Goal: Information Seeking & Learning: Learn about a topic

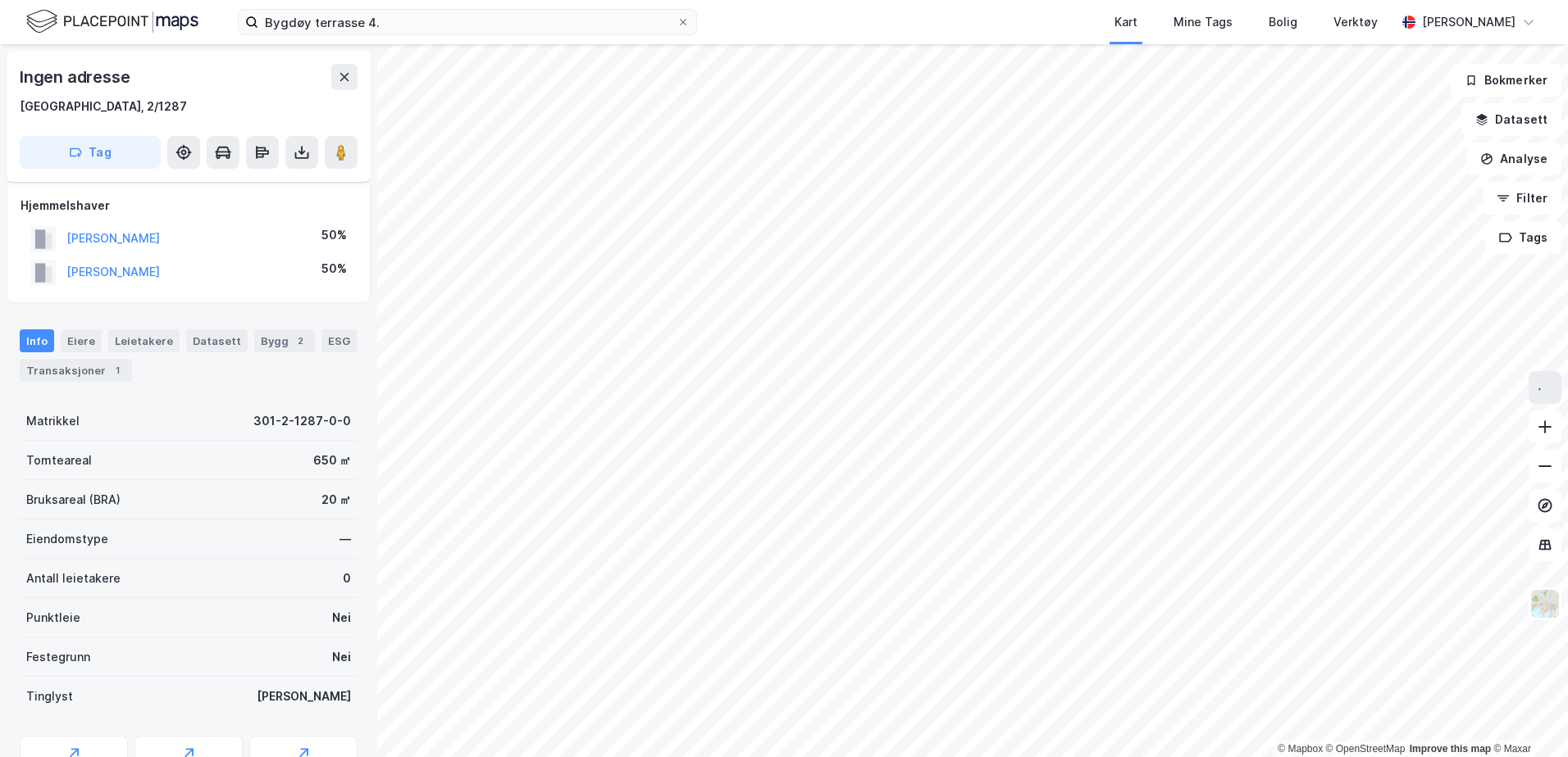
scroll to position [151, 0]
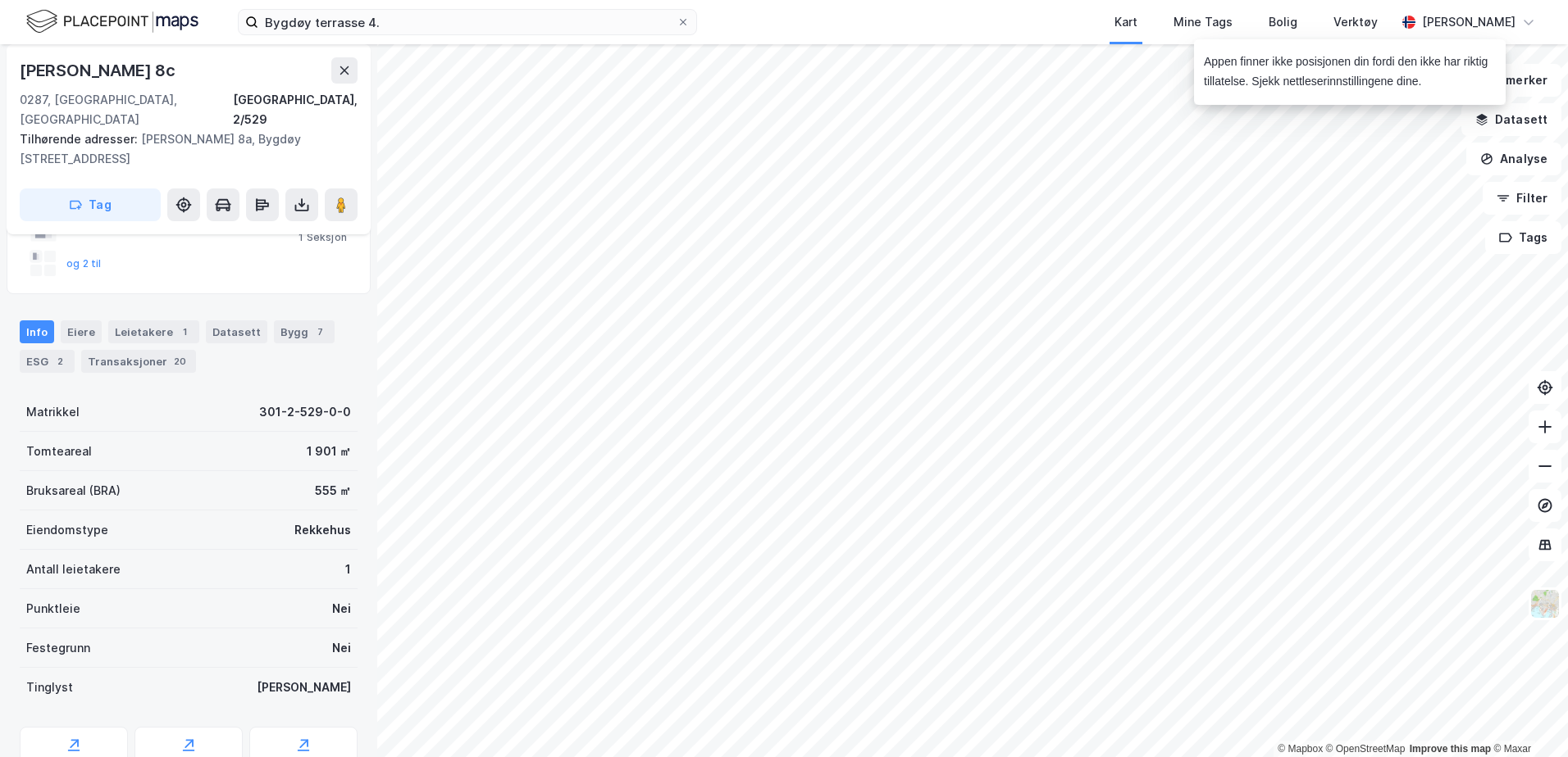
scroll to position [233, 0]
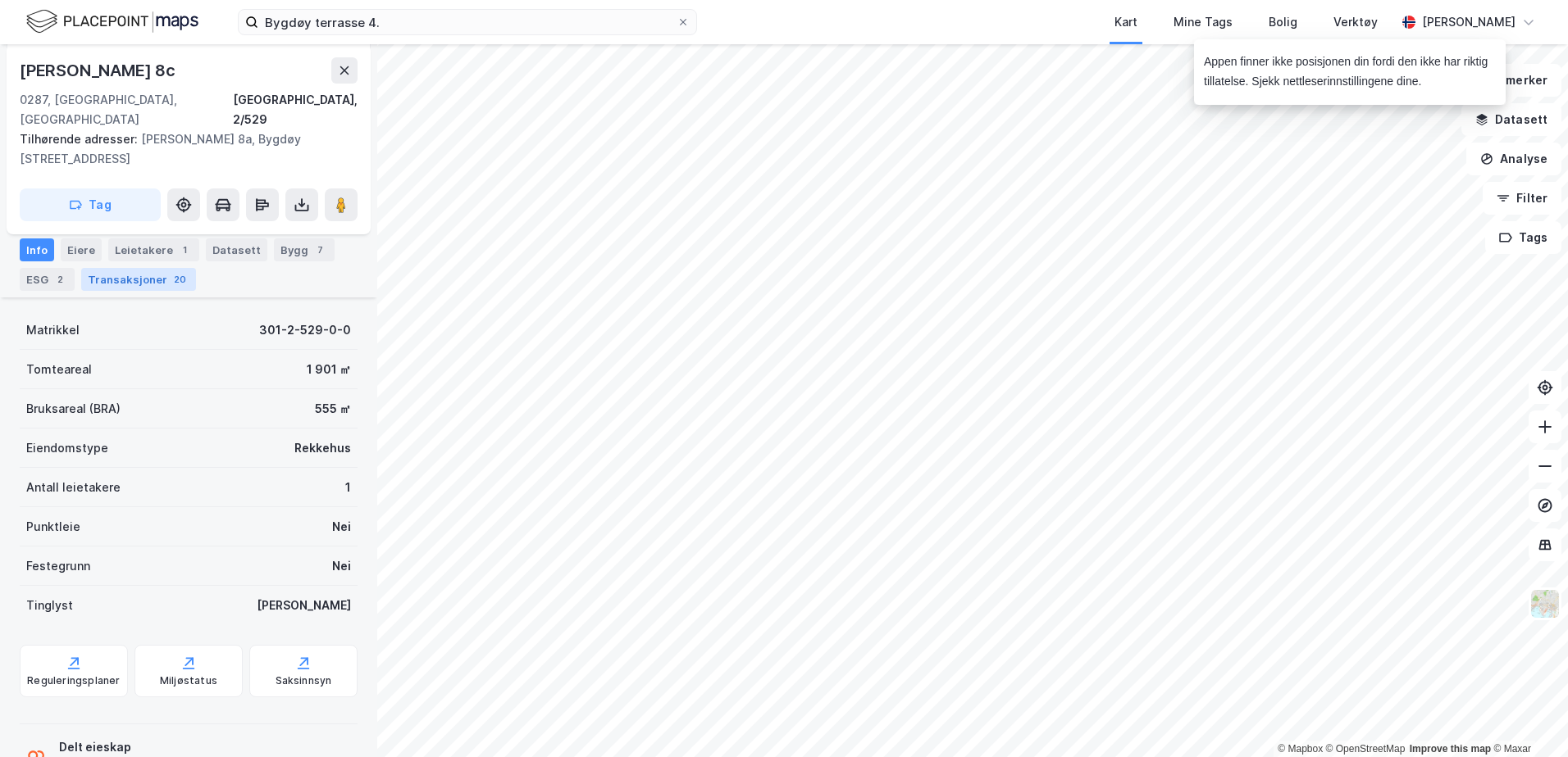
click at [112, 277] on div "Transaksjoner 20" at bounding box center [138, 279] width 115 height 23
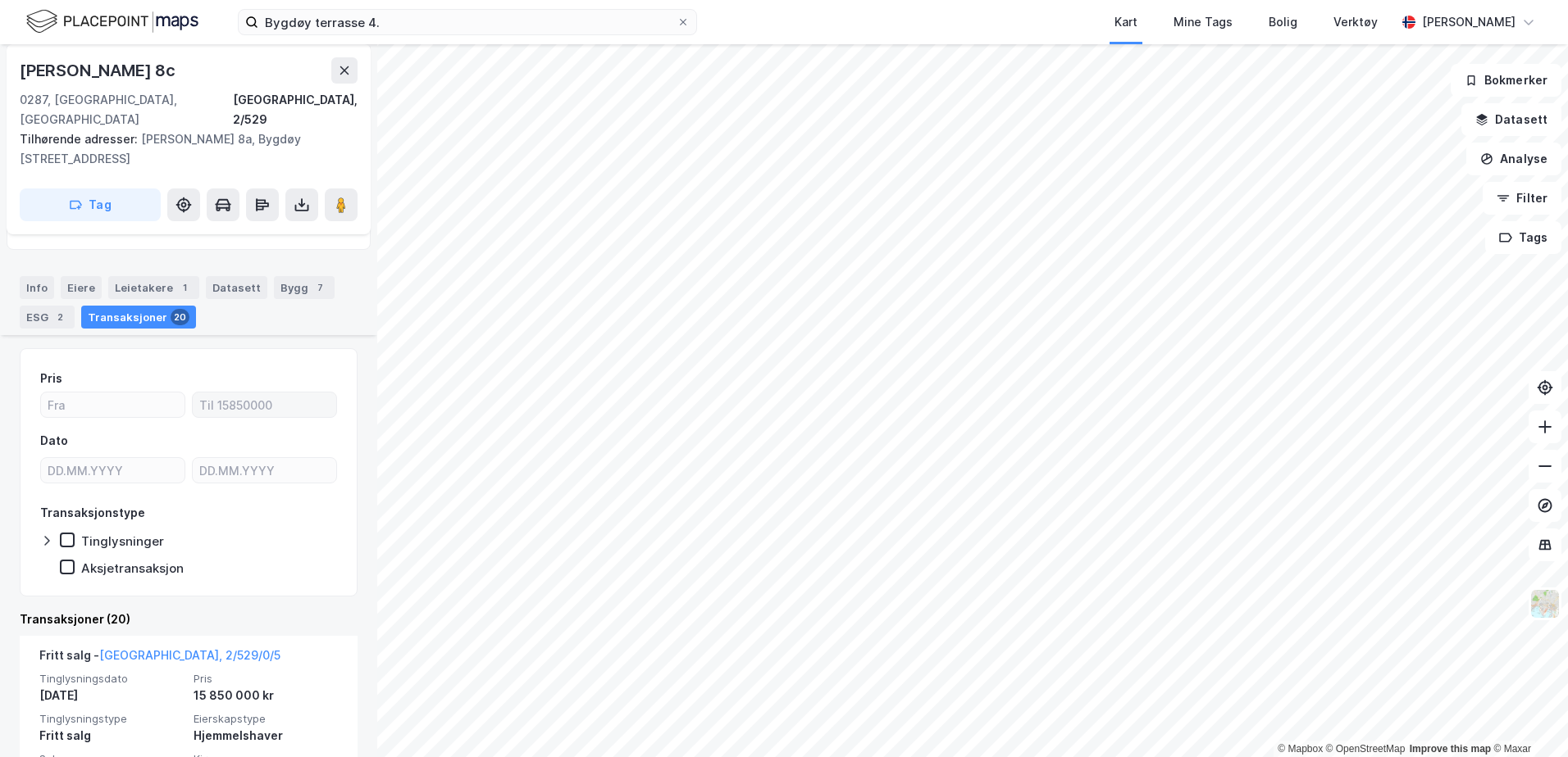
scroll to position [151, 0]
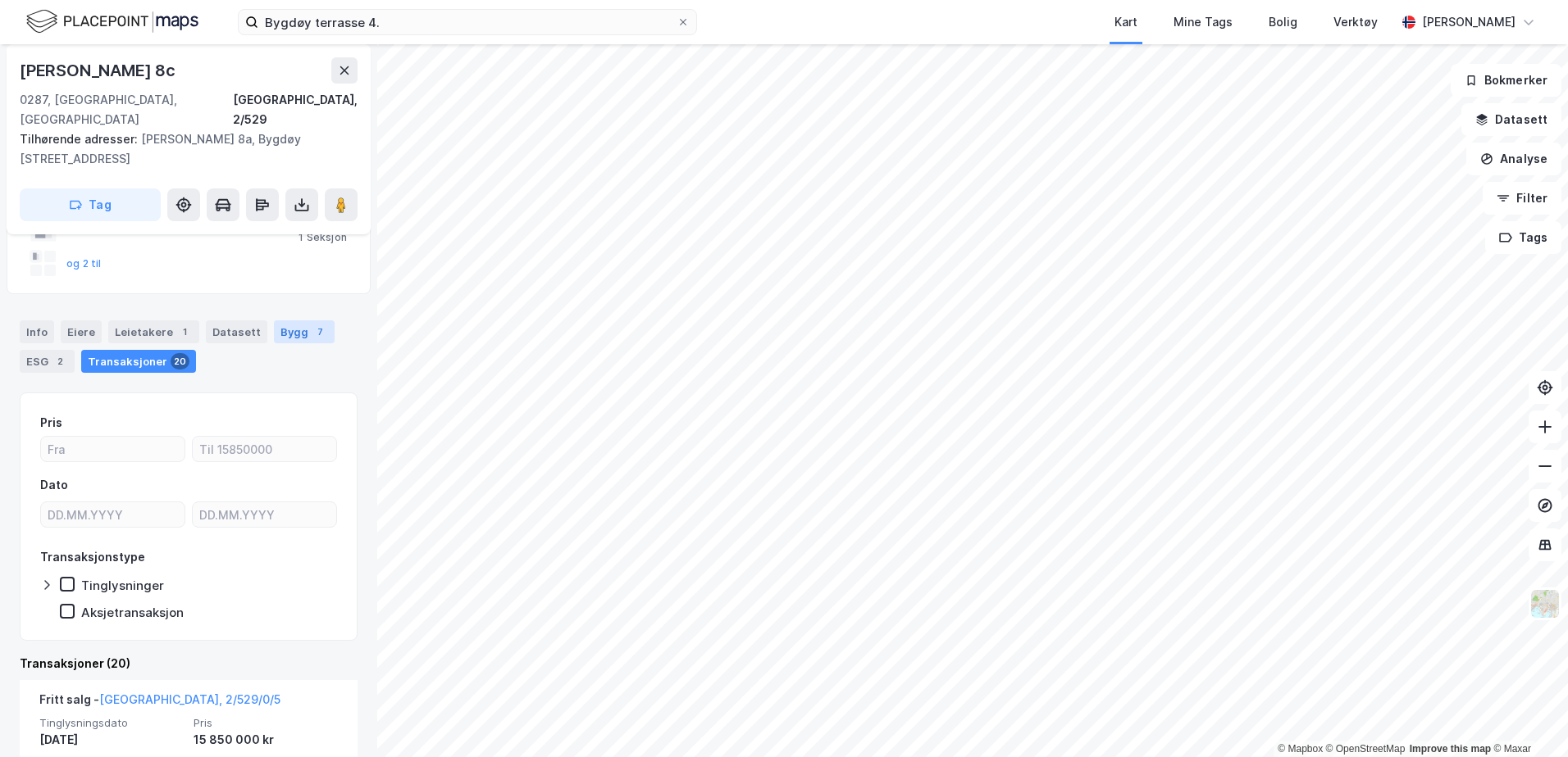
click at [311, 324] on div "7" at bounding box center [319, 331] width 16 height 16
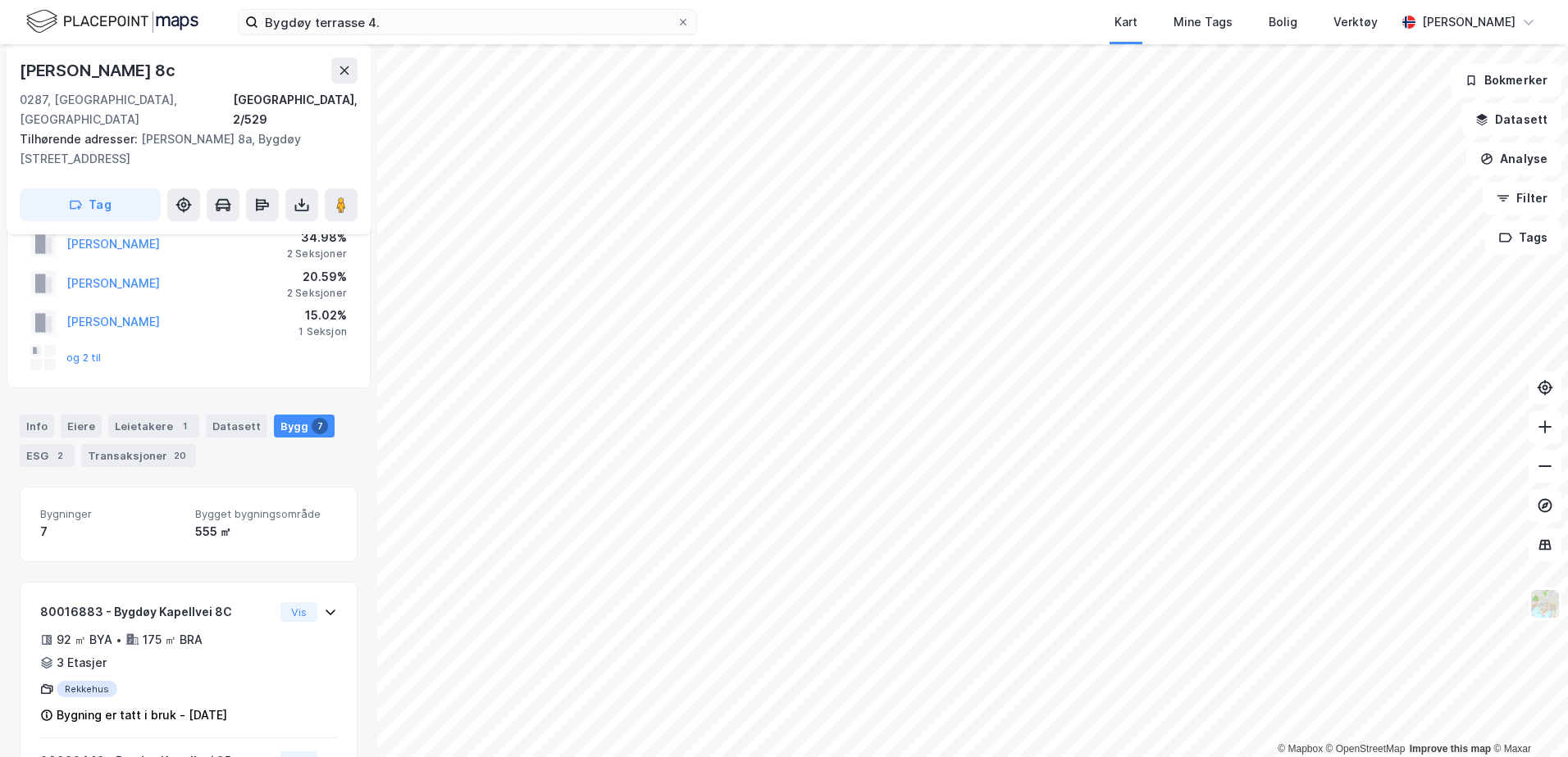
scroll to position [61, 0]
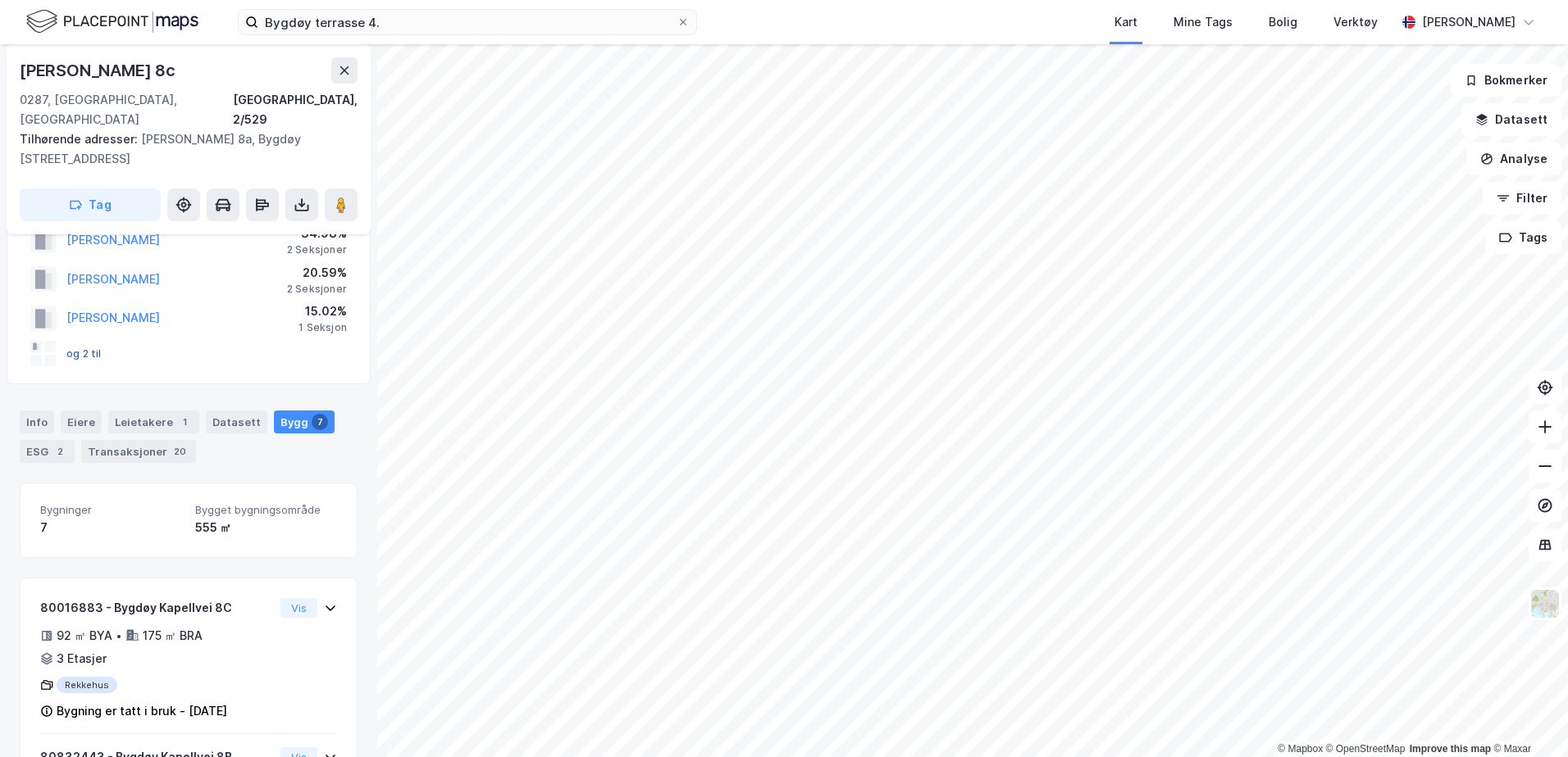
click at [0, 0] on button "og 2 til" at bounding box center [0, 0] width 0 height 0
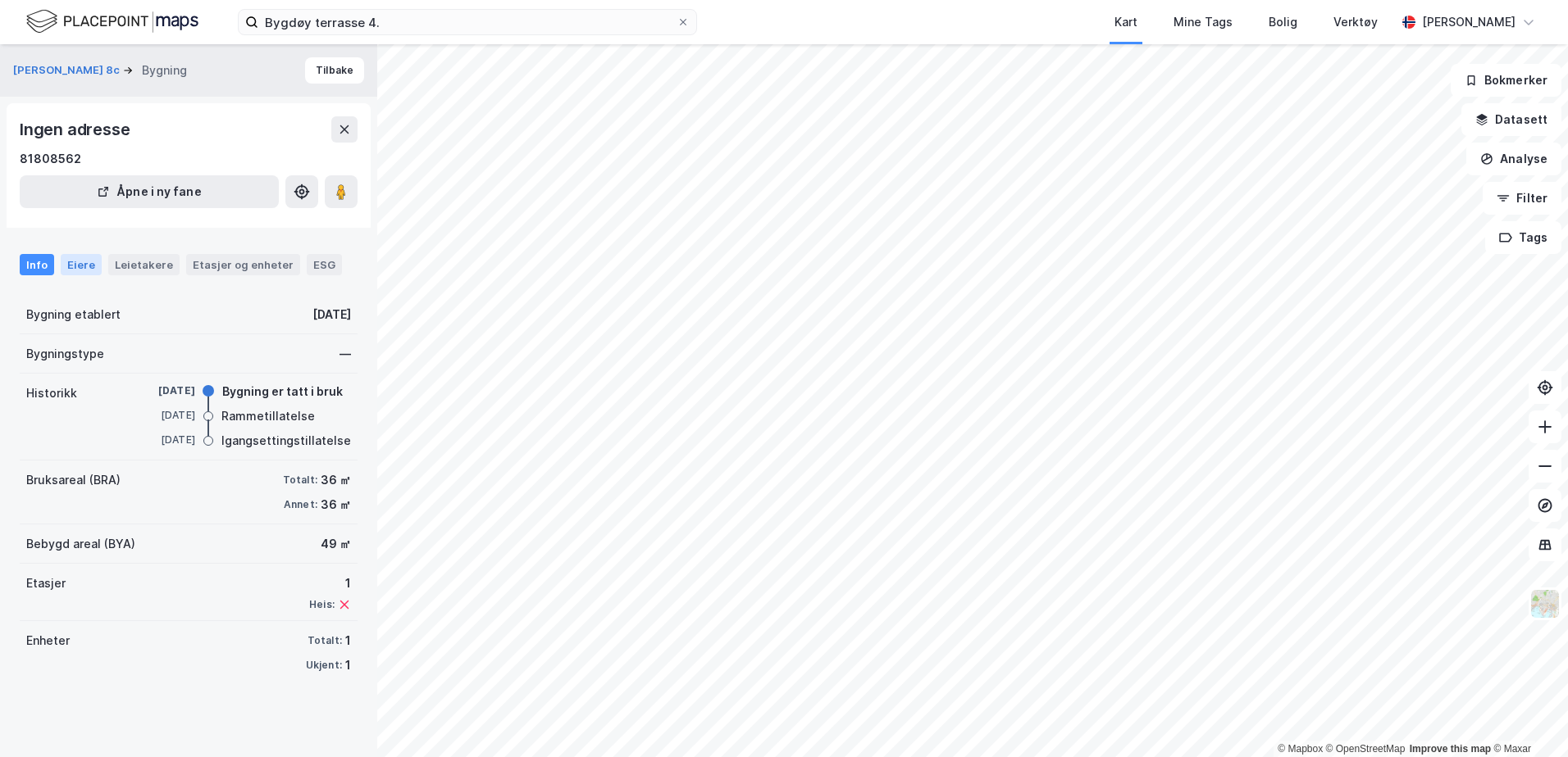
click at [78, 258] on div "Eiere" at bounding box center [81, 264] width 41 height 21
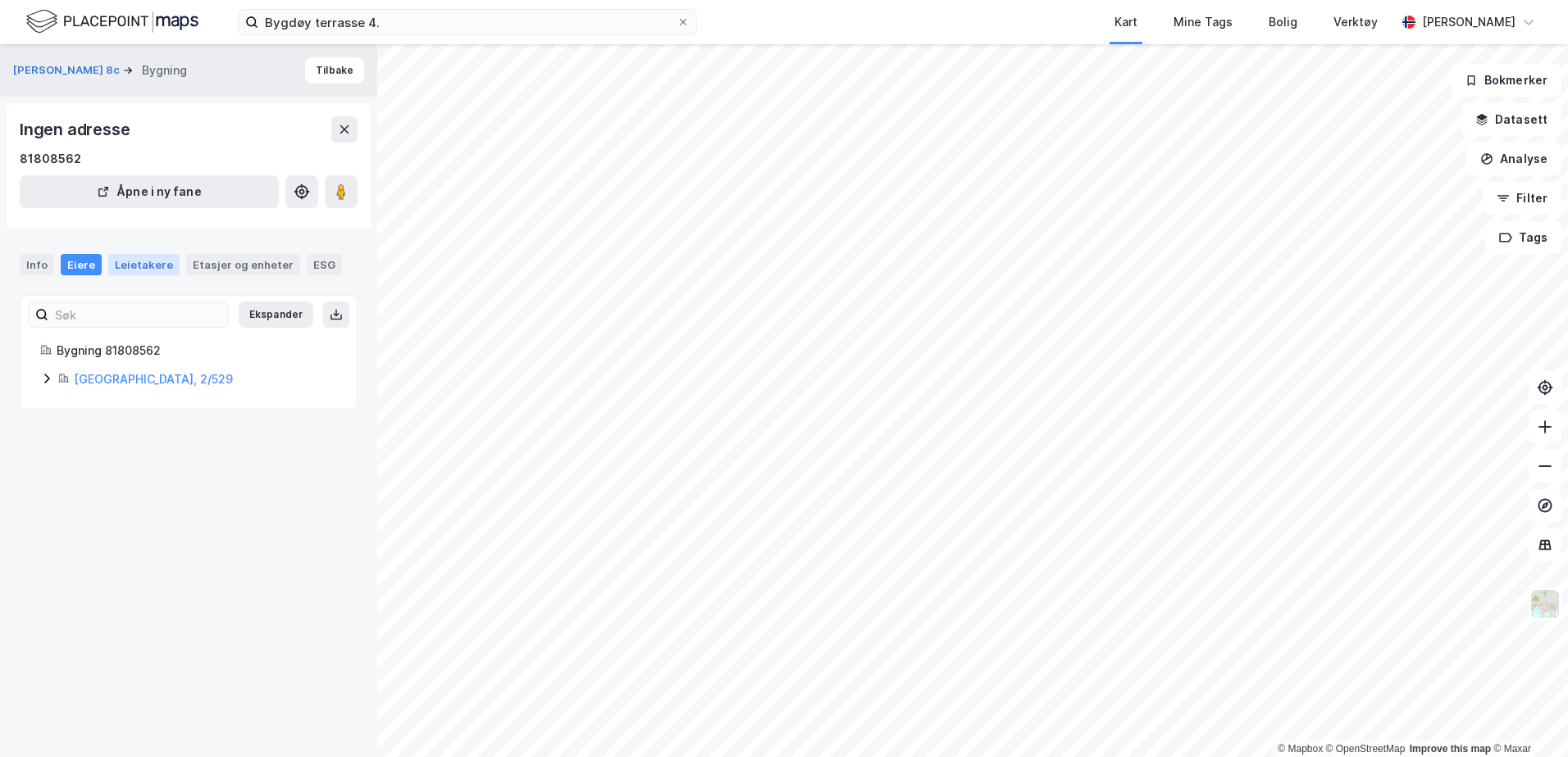
click at [132, 264] on div "Leietakere" at bounding box center [143, 264] width 72 height 21
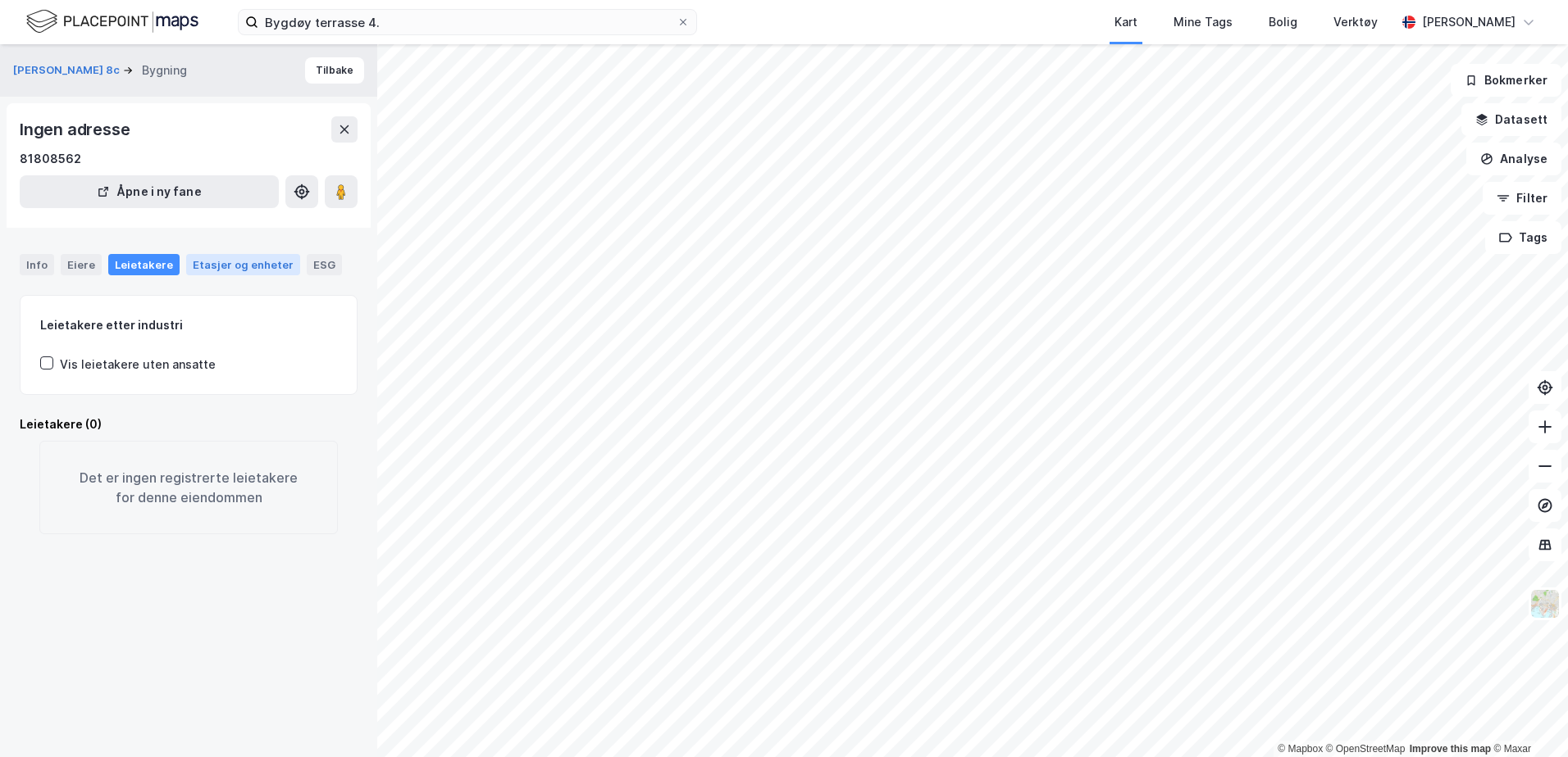
click at [236, 263] on div "Etasjer og enheter" at bounding box center [243, 264] width 101 height 14
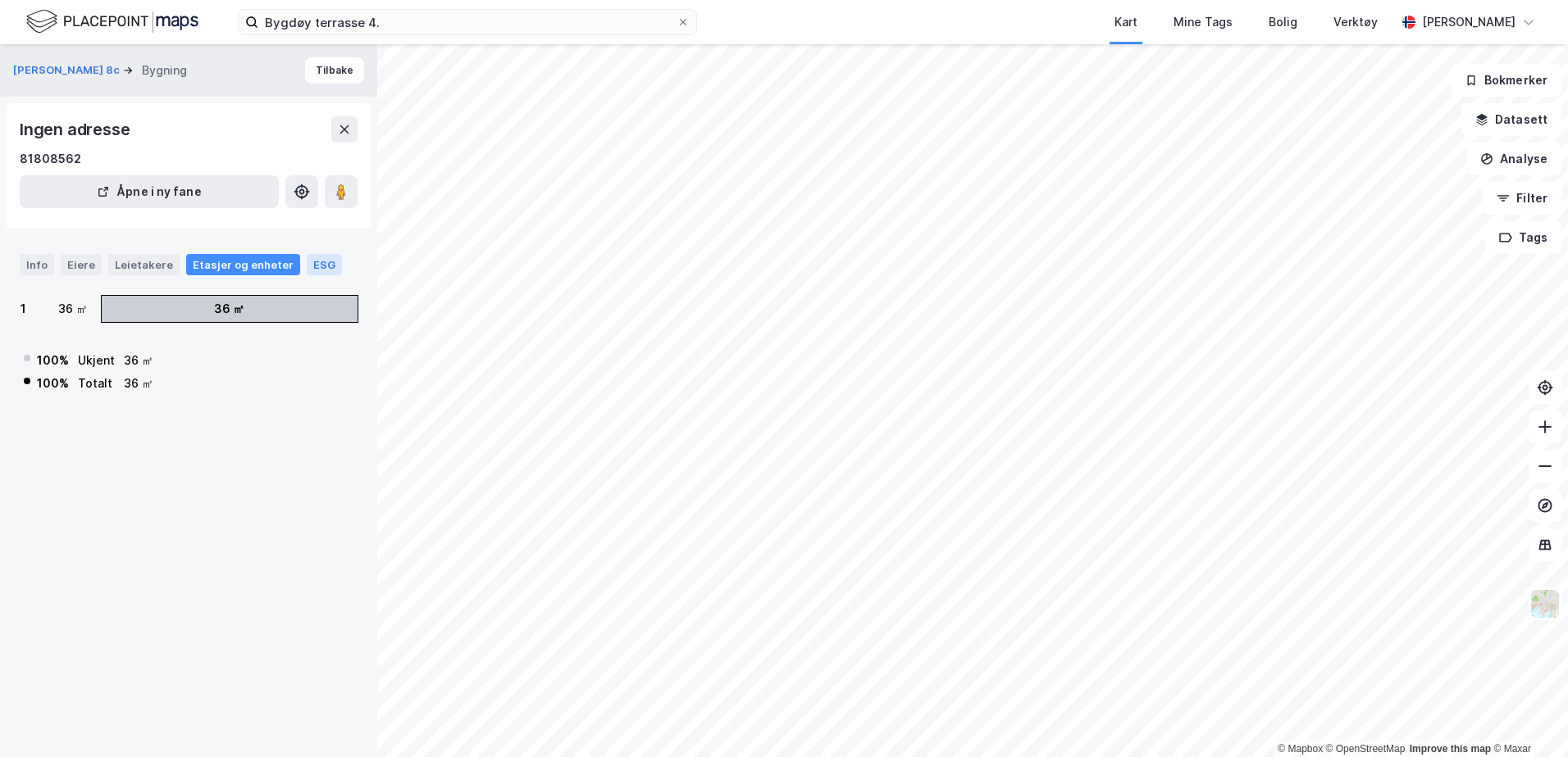
click at [313, 264] on div "ESG" at bounding box center [325, 264] width 35 height 21
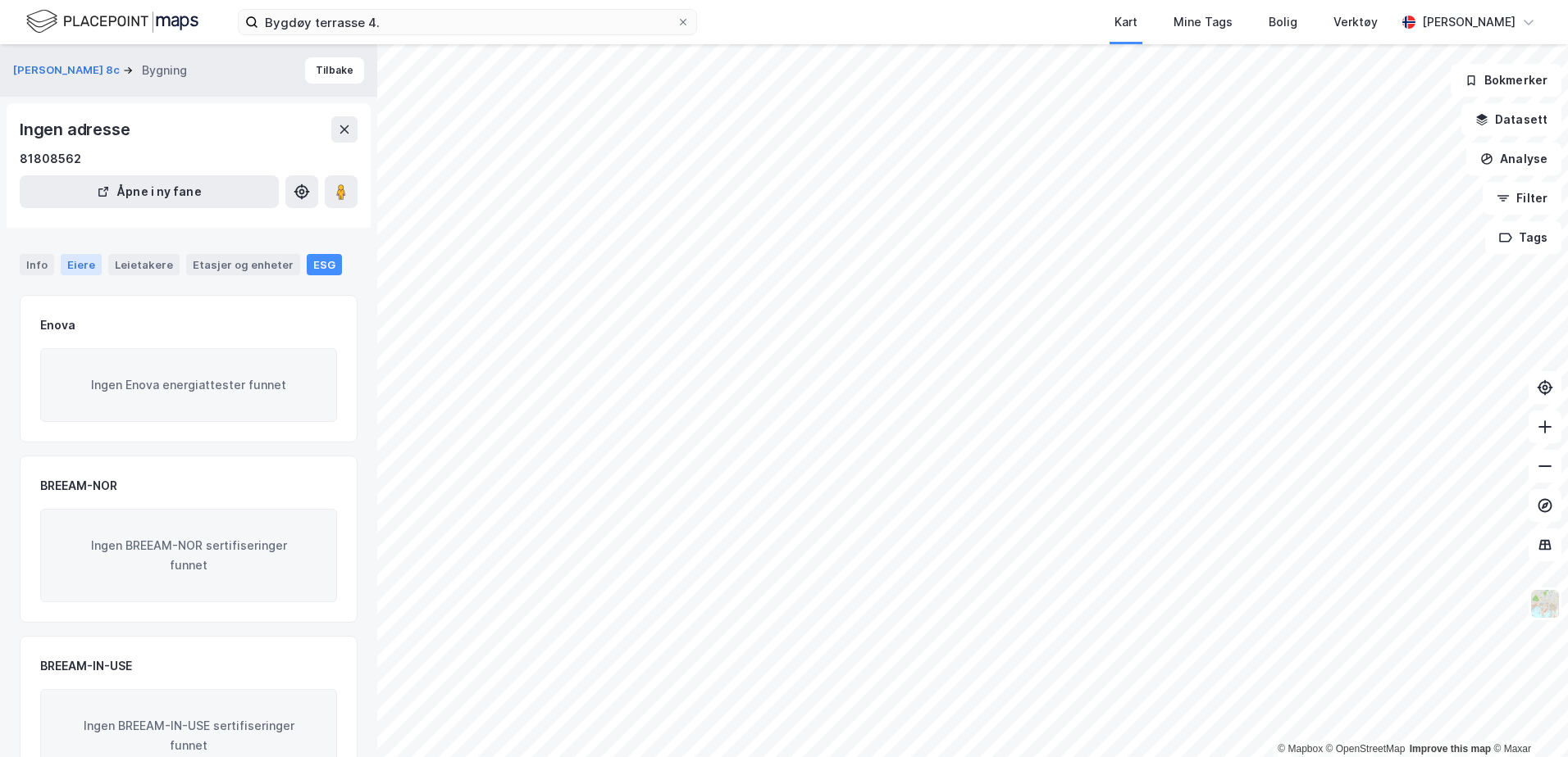
click at [84, 256] on div "Eiere" at bounding box center [81, 264] width 41 height 21
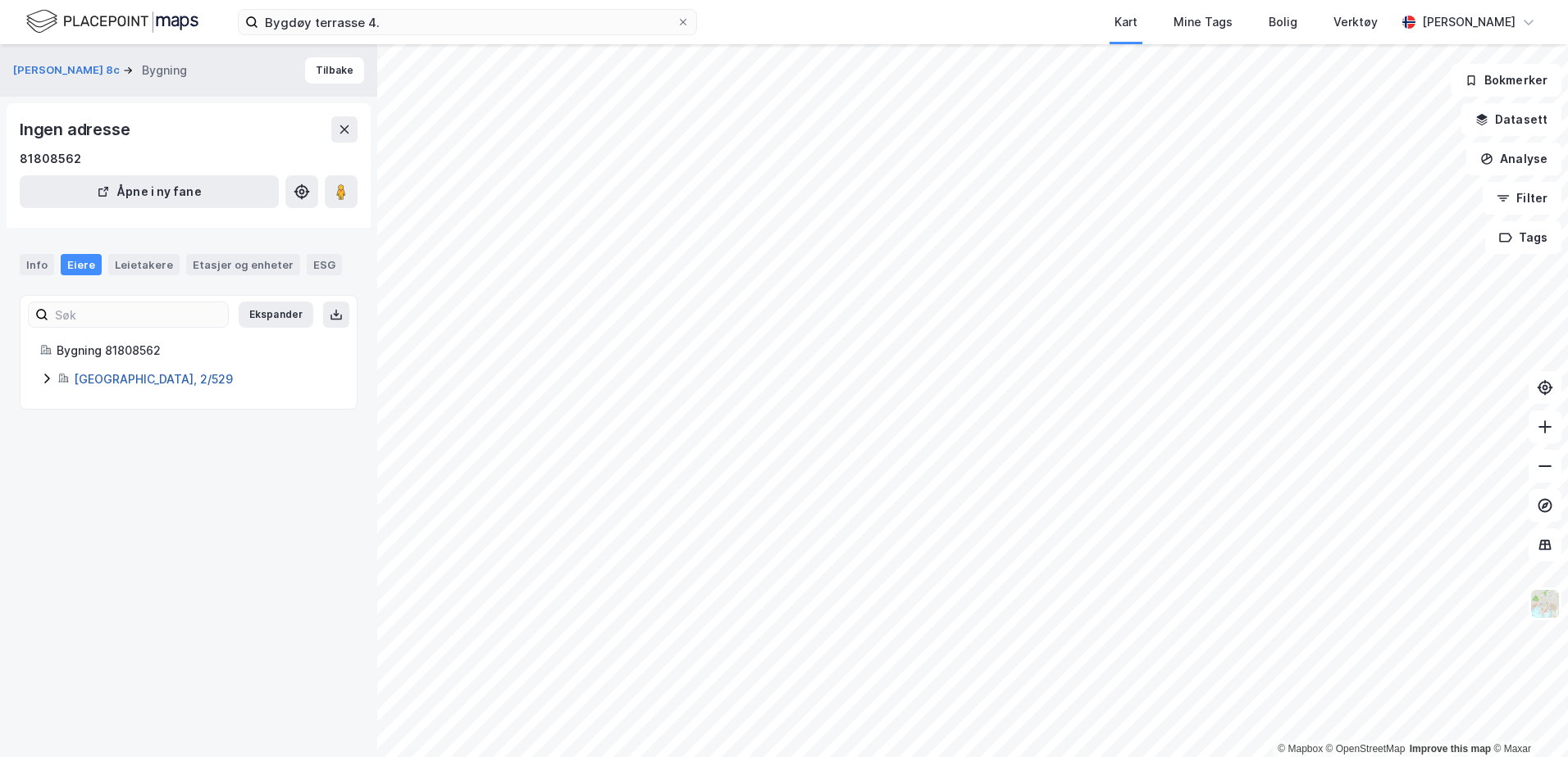
click at [94, 383] on link "[GEOGRAPHIC_DATA], 2/529" at bounding box center [153, 378] width 159 height 14
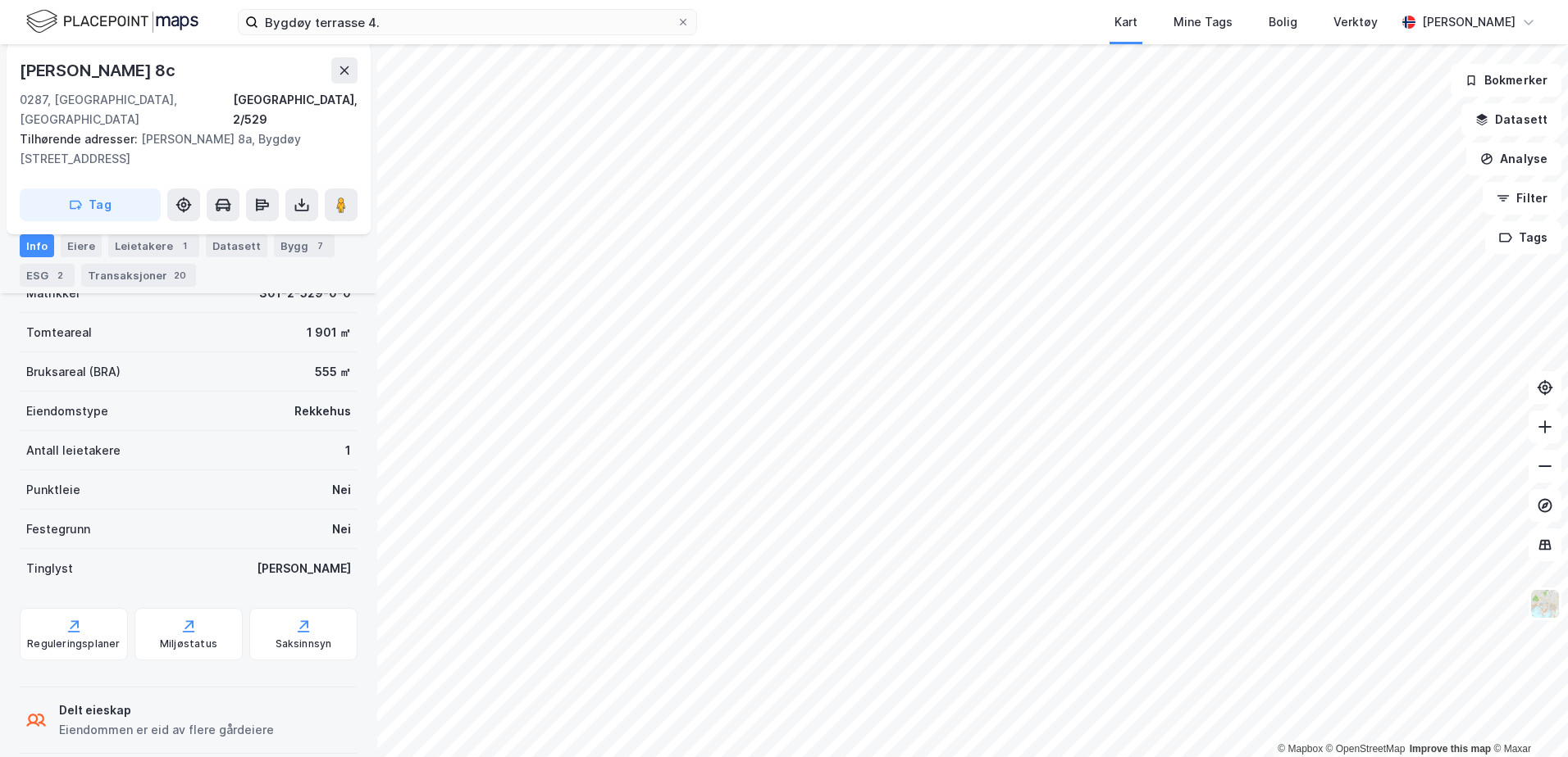
scroll to position [339, 0]
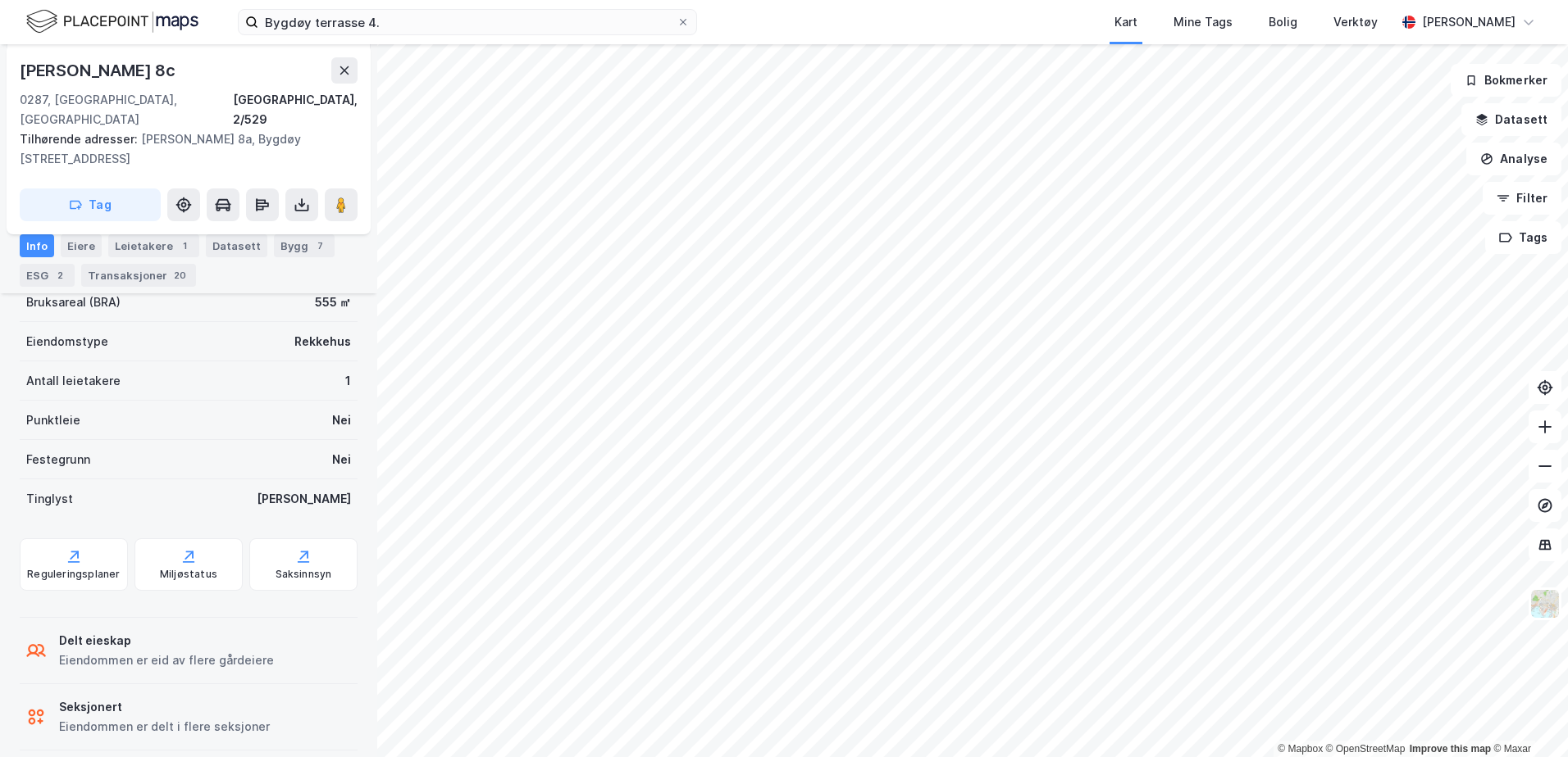
click at [74, 697] on div "Seksjonert" at bounding box center [164, 706] width 211 height 19
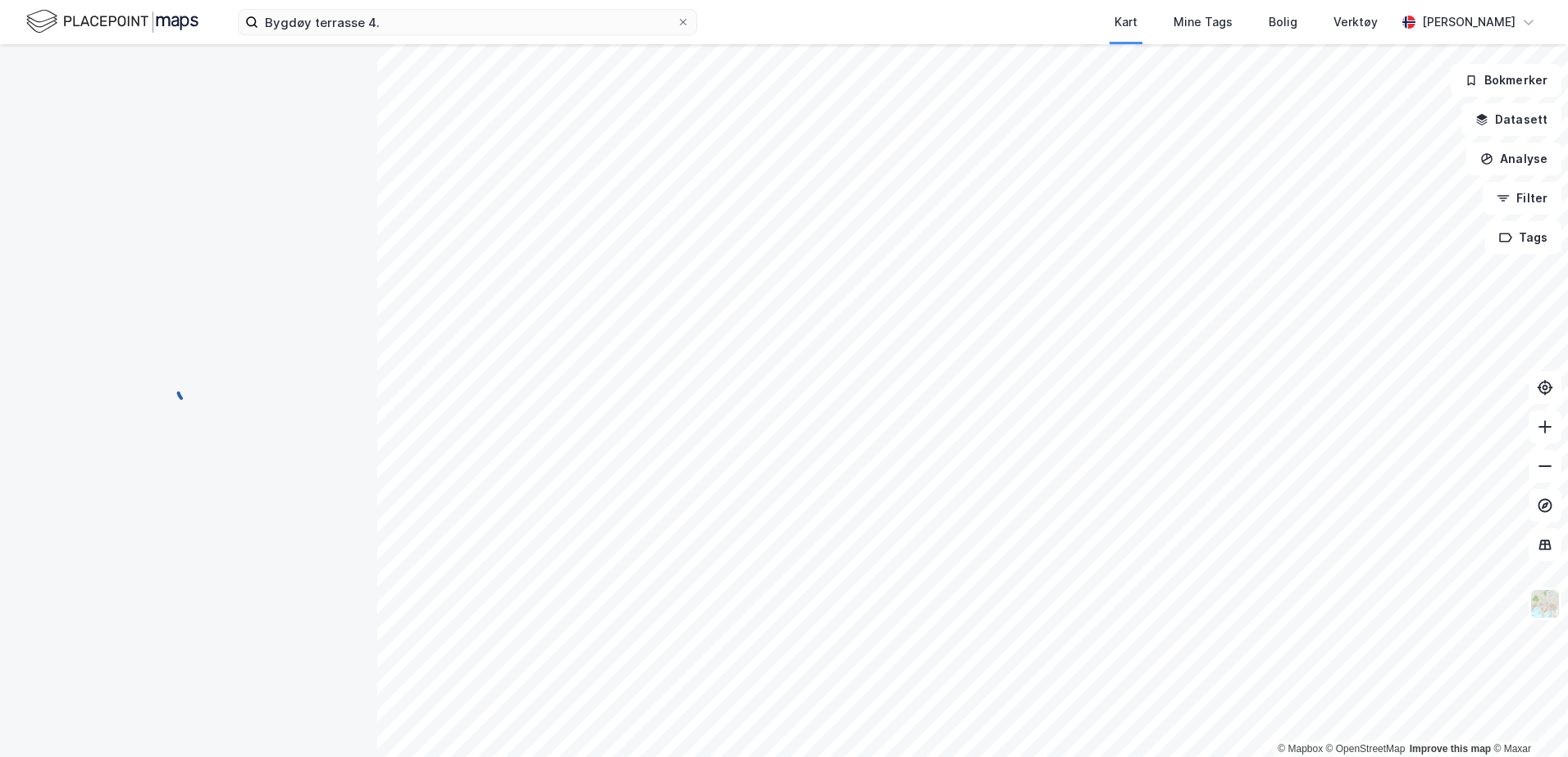
scroll to position [151, 0]
